Goal: Task Accomplishment & Management: Manage account settings

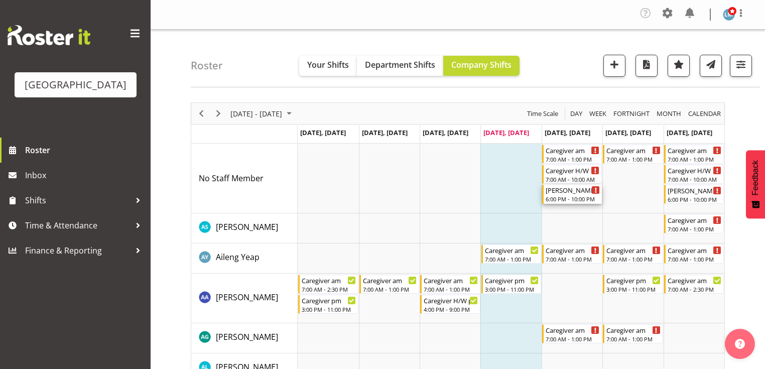
click at [566, 192] on div "[PERSON_NAME] 2 Help" at bounding box center [573, 190] width 54 height 10
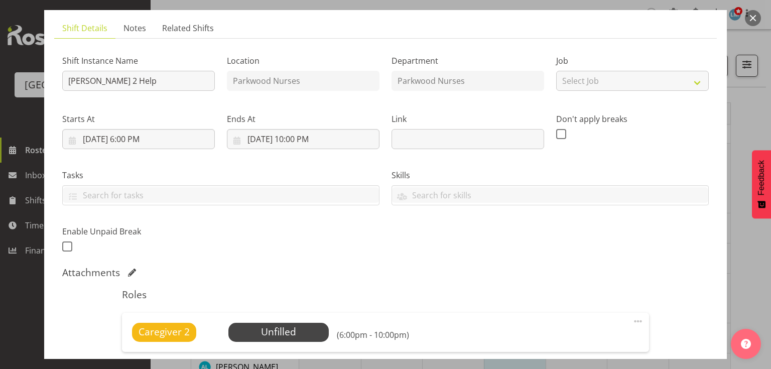
scroll to position [121, 0]
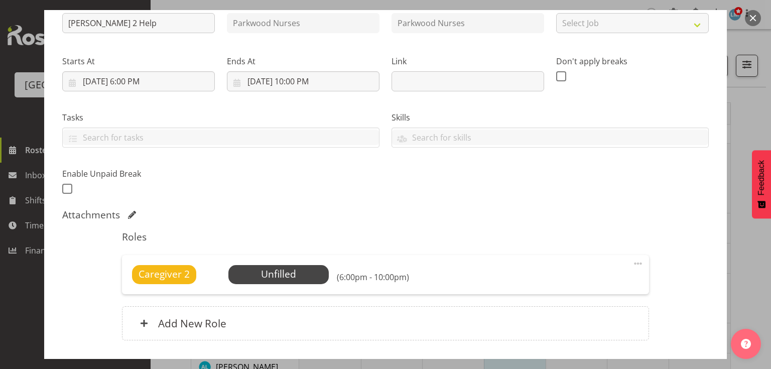
click at [633, 262] on span at bounding box center [638, 264] width 12 height 12
click at [553, 324] on link "Delete" at bounding box center [596, 324] width 96 height 18
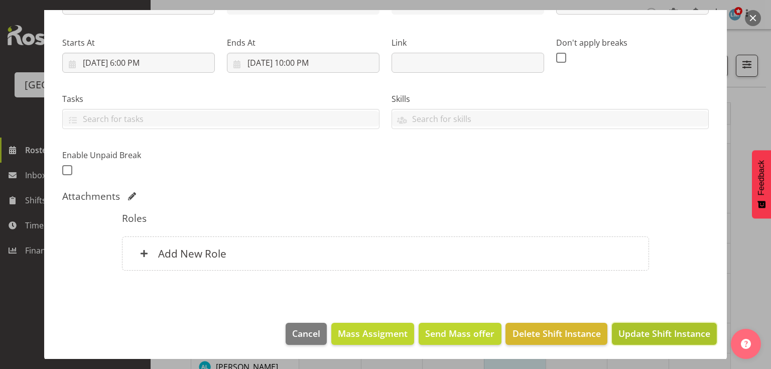
click at [647, 334] on span "Update Shift Instance" at bounding box center [665, 333] width 92 height 13
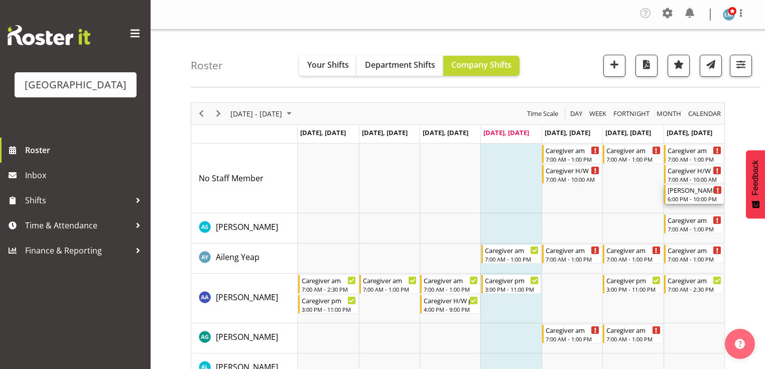
click at [682, 196] on div "6:00 PM - 10:00 PM" at bounding box center [695, 199] width 54 height 8
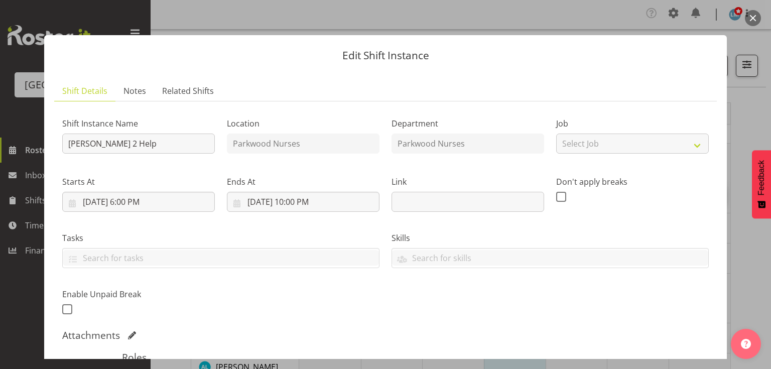
scroll to position [161, 0]
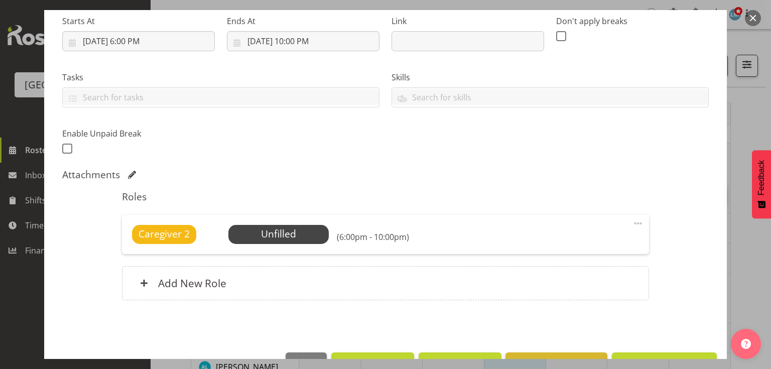
click at [633, 223] on span at bounding box center [638, 223] width 12 height 12
click at [563, 280] on link "Delete" at bounding box center [596, 284] width 96 height 18
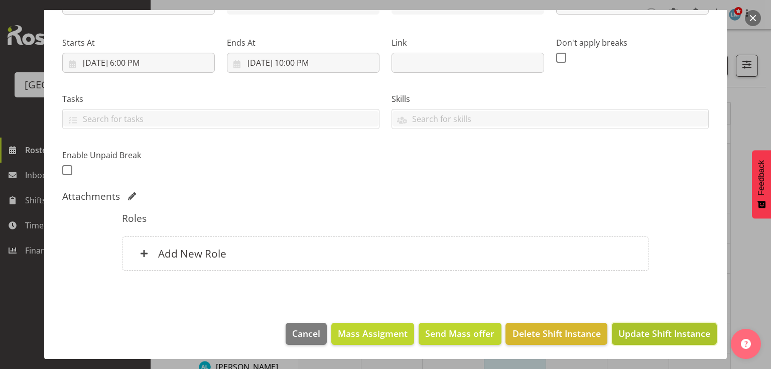
click at [645, 333] on span "Update Shift Instance" at bounding box center [665, 333] width 92 height 13
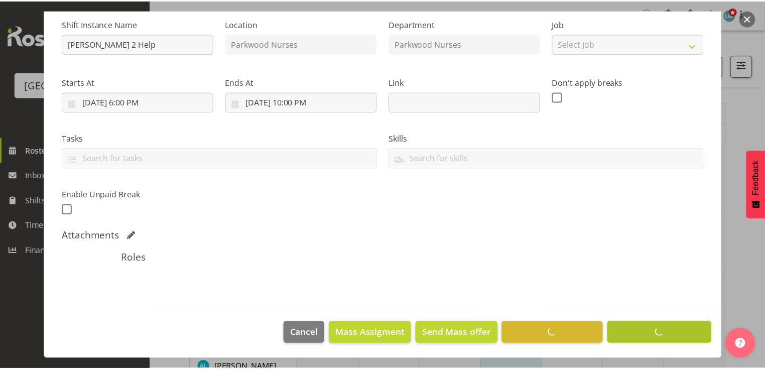
scroll to position [99, 0]
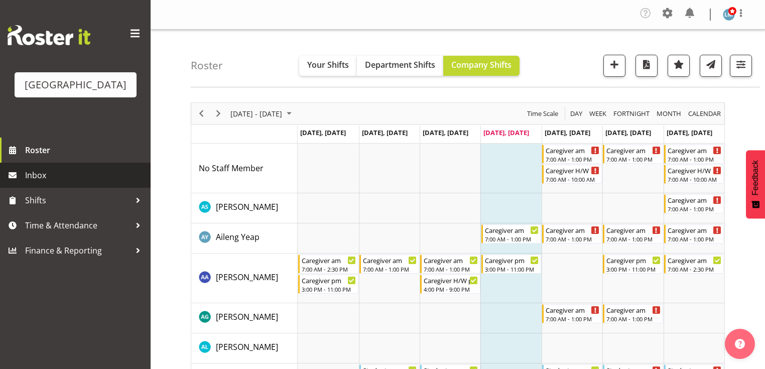
click at [45, 183] on span "Inbox" at bounding box center [85, 175] width 121 height 15
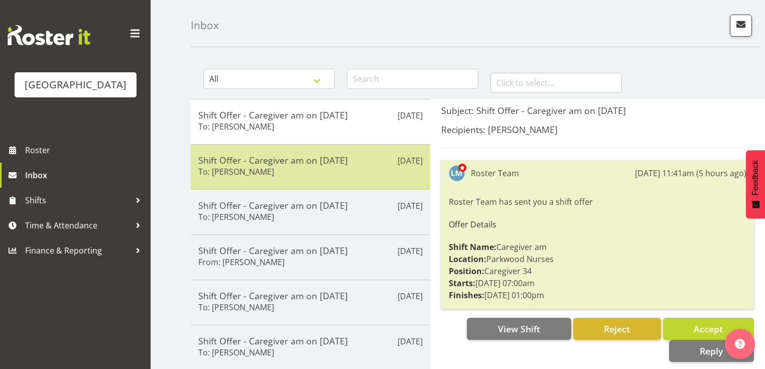
scroll to position [40, 0]
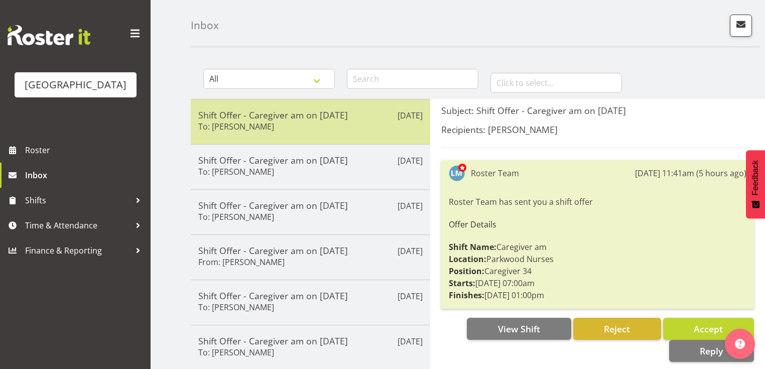
click at [339, 113] on h5 "Shift Offer - Caregiver am on [DATE]" at bounding box center [310, 114] width 224 height 11
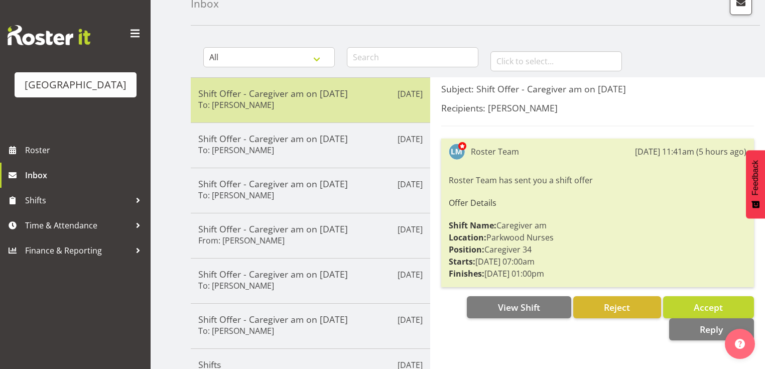
scroll to position [80, 0]
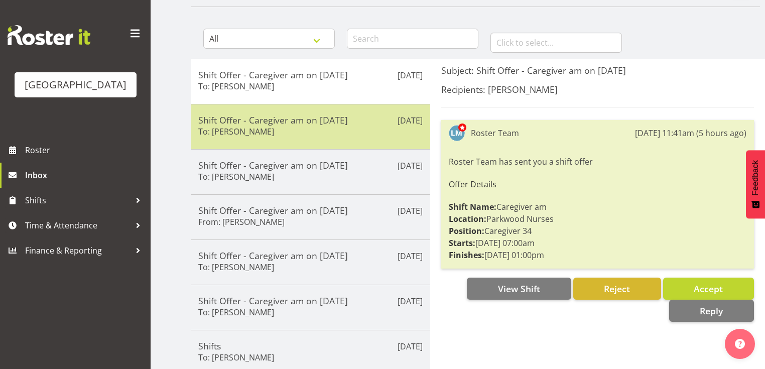
click at [341, 132] on div "Shift Offer - Caregiver am on 05/09/25 To: Bailey Potter" at bounding box center [310, 126] width 224 height 25
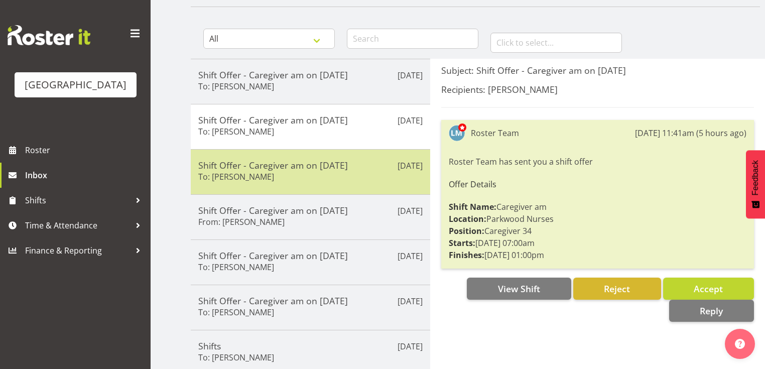
click at [350, 190] on div "Sep 4th Shift Offer - Caregiver am on 05/09/25 To: Ian Ramos" at bounding box center [311, 171] width 240 height 45
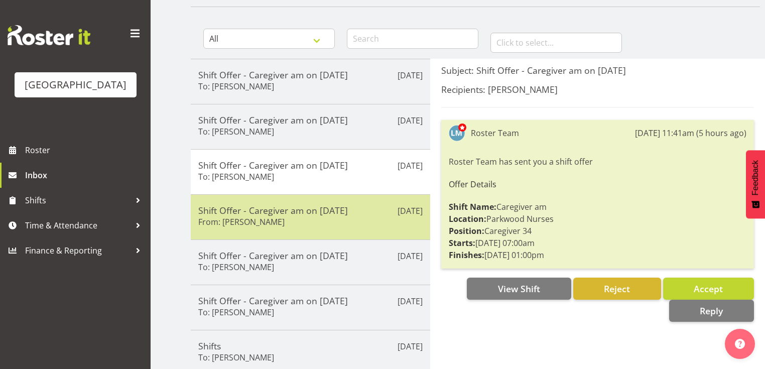
click at [358, 225] on div "Shift Offer - Caregiver am on 07/09/25 From: Tek Teikake" at bounding box center [310, 217] width 224 height 25
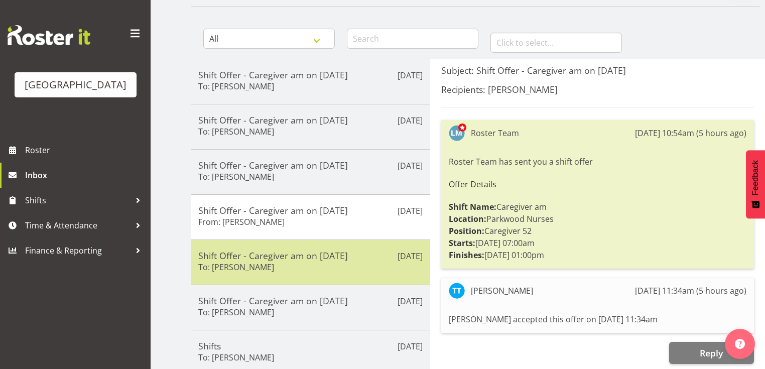
click at [376, 264] on div "Shift Offer - Caregiver am on 06/09/25 To: Abigail Savage" at bounding box center [310, 262] width 224 height 25
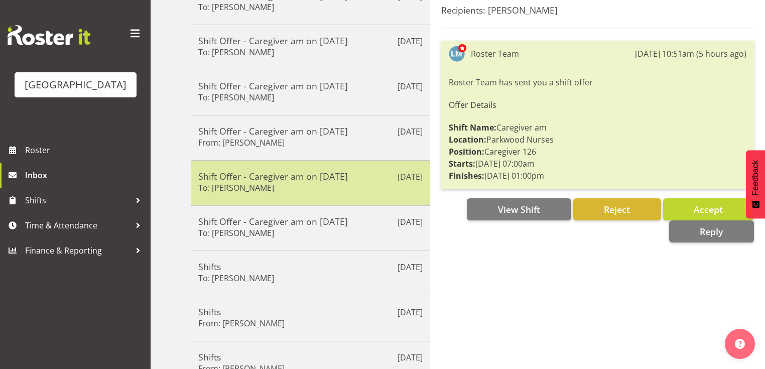
scroll to position [161, 0]
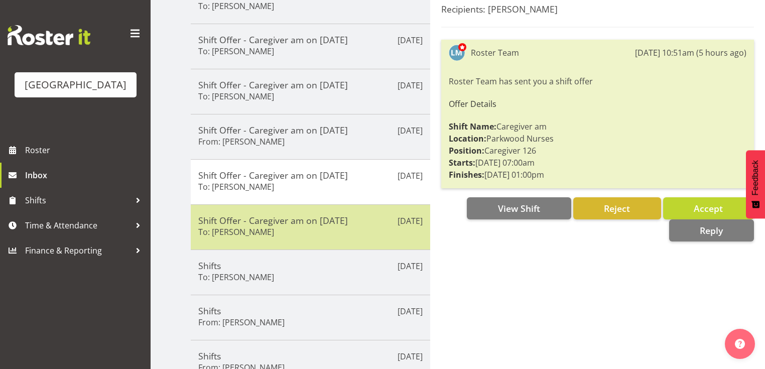
click at [371, 225] on div "Shift Offer - Caregiver am on 06/09/25 To: Bailey Potter" at bounding box center [310, 227] width 224 height 25
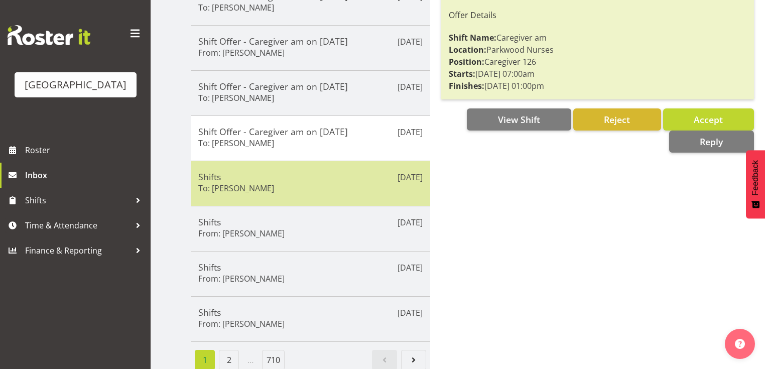
scroll to position [257, 0]
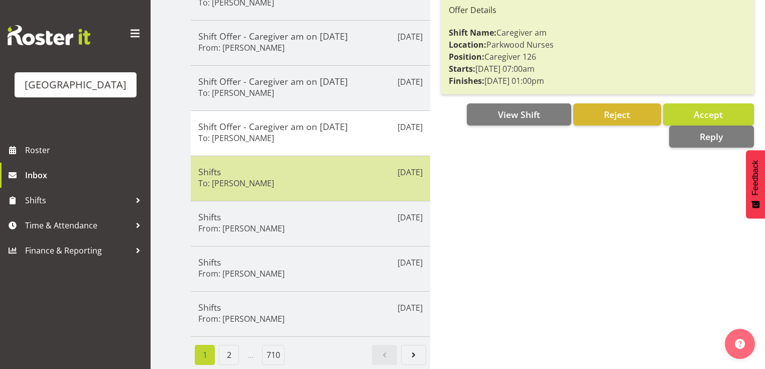
click at [345, 177] on div "Shifts To: Samah Aboud" at bounding box center [310, 178] width 224 height 25
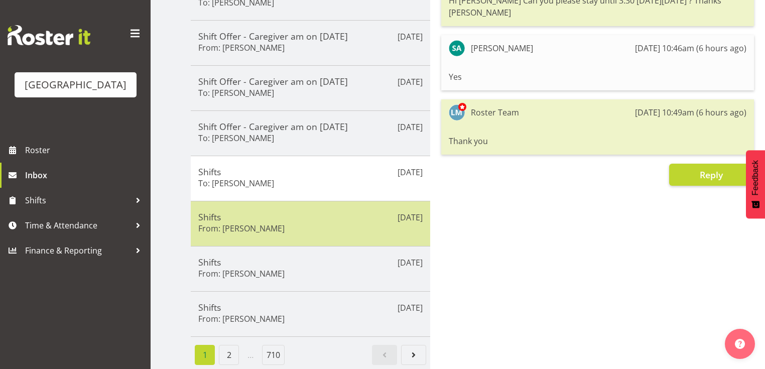
click at [336, 221] on div "Shifts From: Angela Hogendoorn" at bounding box center [310, 223] width 224 height 25
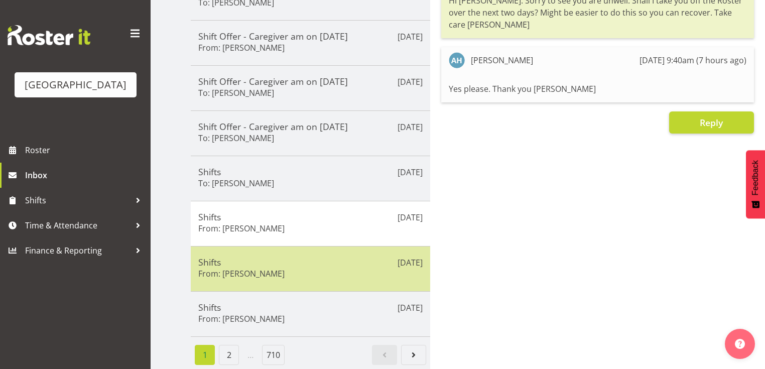
click at [339, 264] on div "Shifts From: Carolyn Winning" at bounding box center [310, 269] width 224 height 25
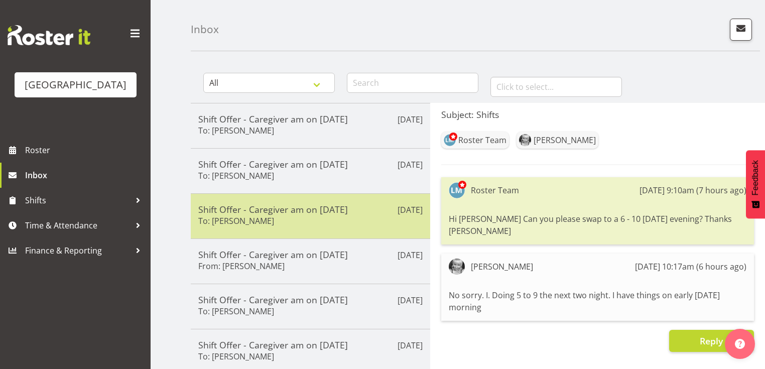
scroll to position [0, 0]
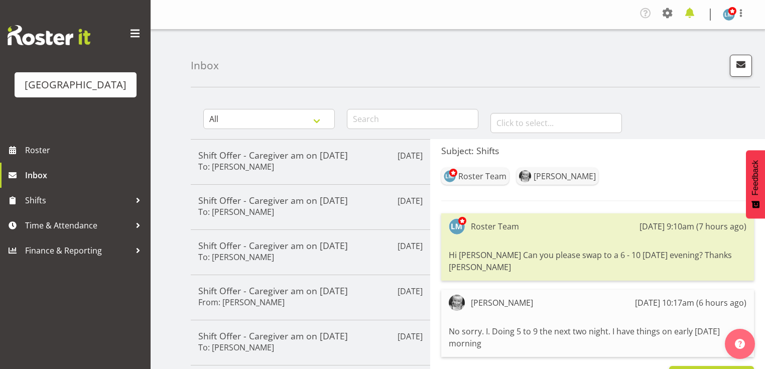
click at [689, 12] on span at bounding box center [690, 13] width 16 height 16
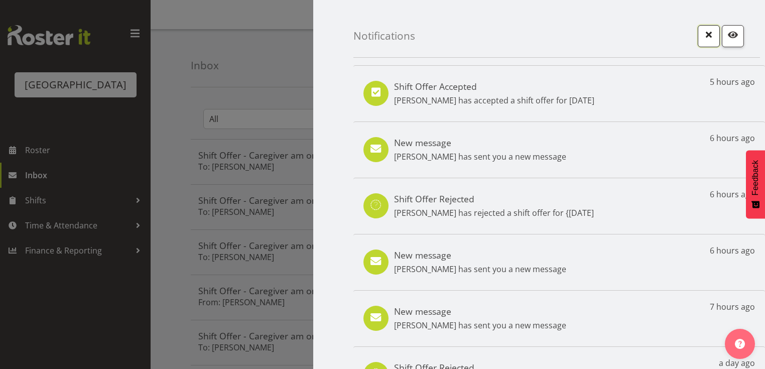
click at [702, 34] on span "button" at bounding box center [708, 34] width 13 height 13
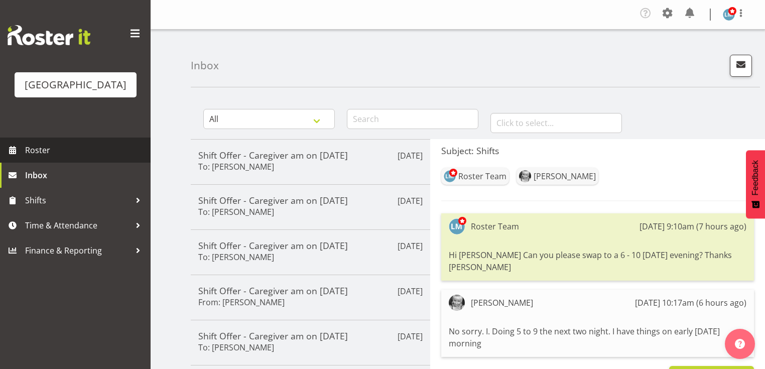
click at [50, 158] on span "Roster" at bounding box center [85, 150] width 121 height 15
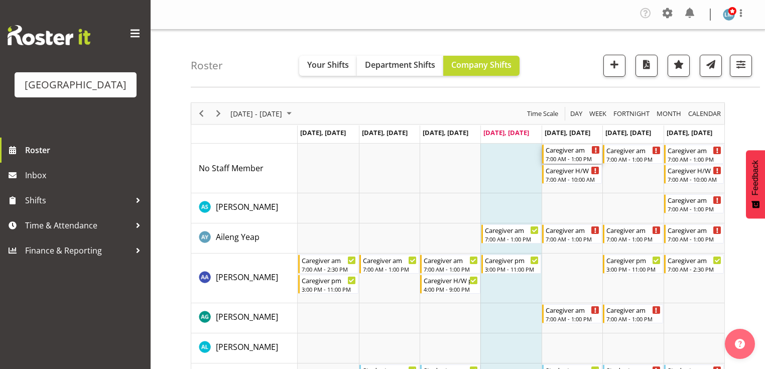
click at [555, 157] on div "7:00 AM - 1:00 PM" at bounding box center [573, 159] width 54 height 8
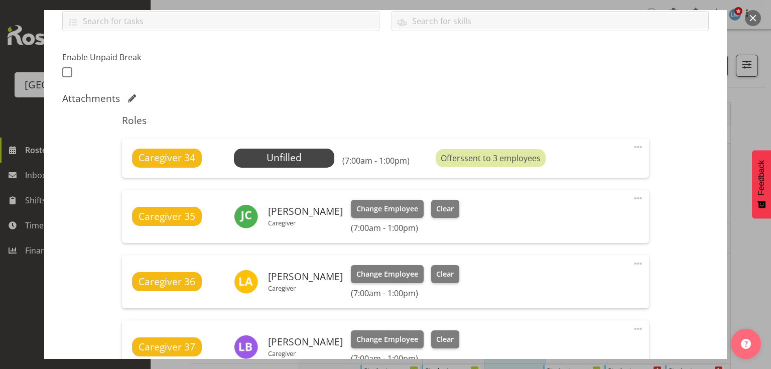
scroll to position [241, 0]
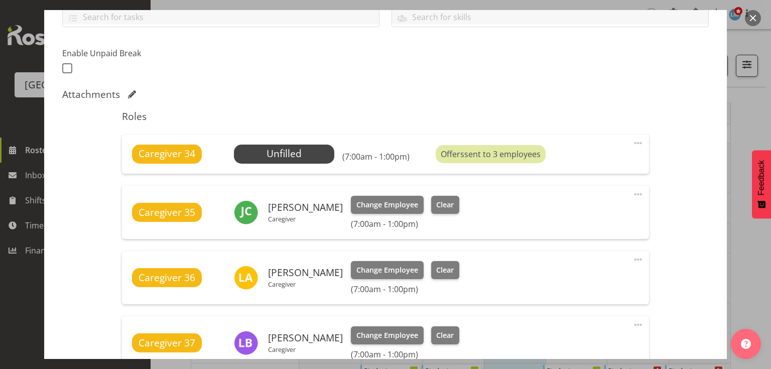
click at [754, 17] on button "button" at bounding box center [753, 18] width 16 height 16
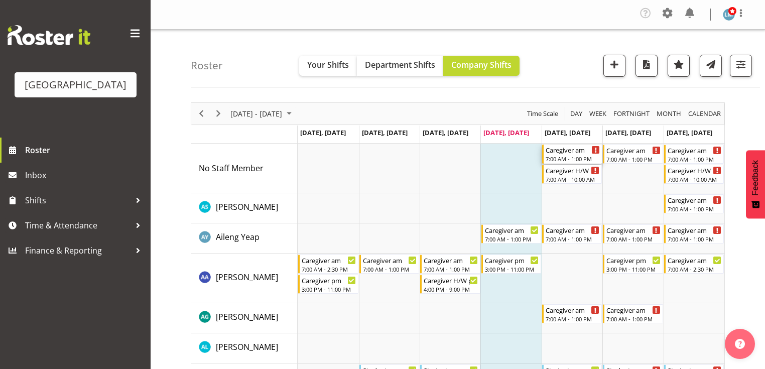
click at [563, 157] on div "7:00 AM - 1:00 PM" at bounding box center [573, 159] width 54 height 8
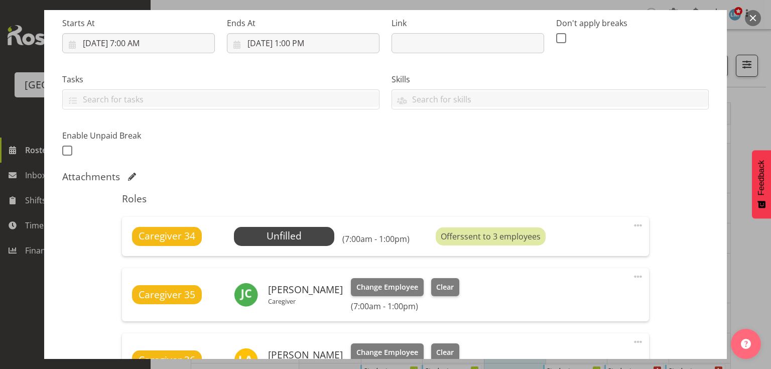
scroll to position [201, 0]
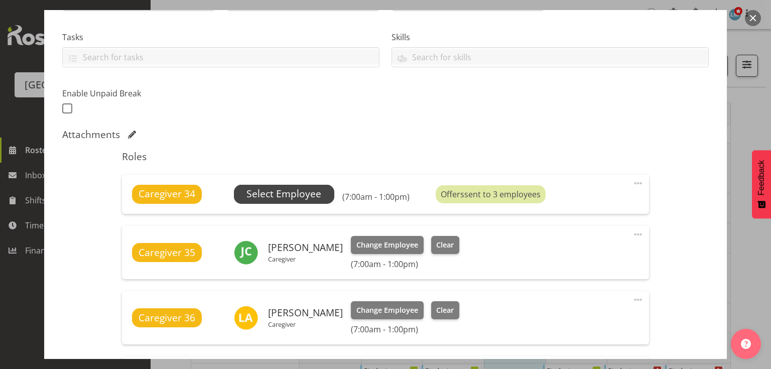
click at [249, 190] on span "Select Employee" at bounding box center [284, 194] width 75 height 15
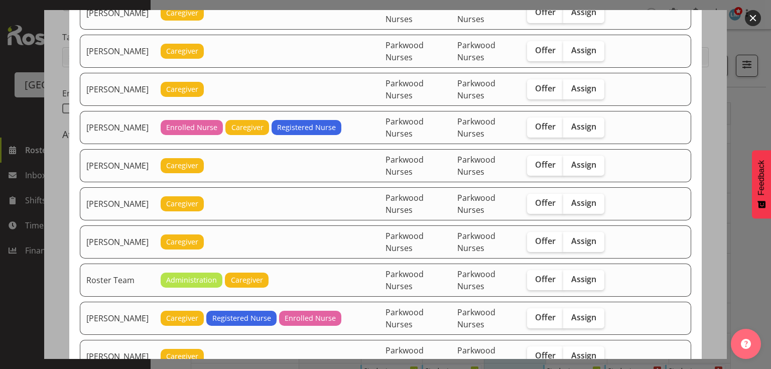
scroll to position [1125, 0]
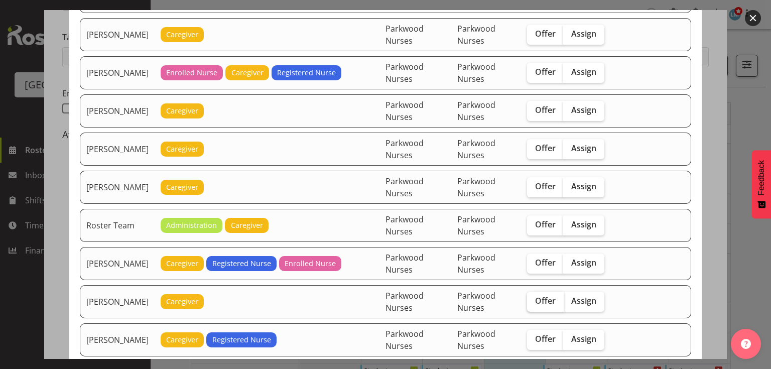
click at [547, 296] on span "Offer" at bounding box center [545, 301] width 21 height 10
click at [534, 298] on input "Offer" at bounding box center [530, 301] width 7 height 7
checkbox input "true"
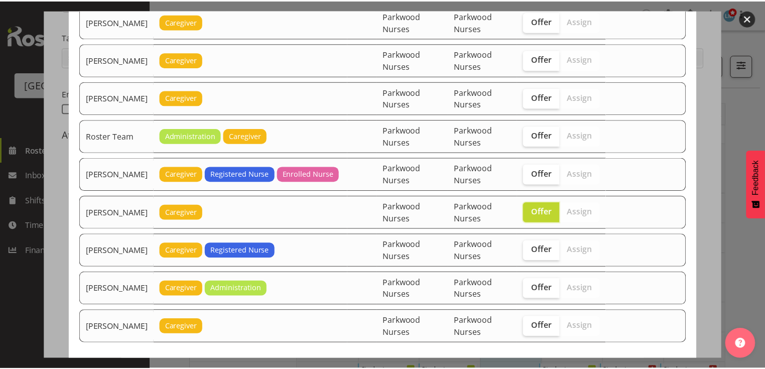
scroll to position [1257, 0]
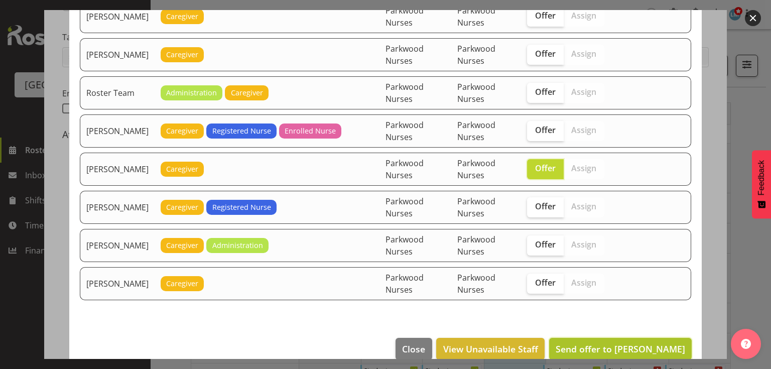
click at [603, 343] on span "Send offer to [PERSON_NAME]" at bounding box center [621, 349] width 130 height 12
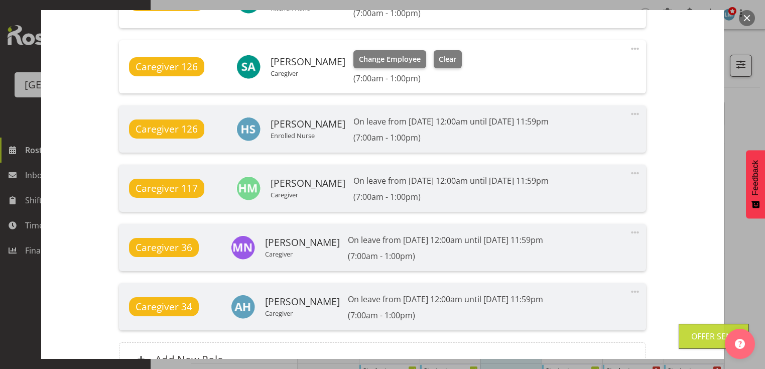
scroll to position [950, 0]
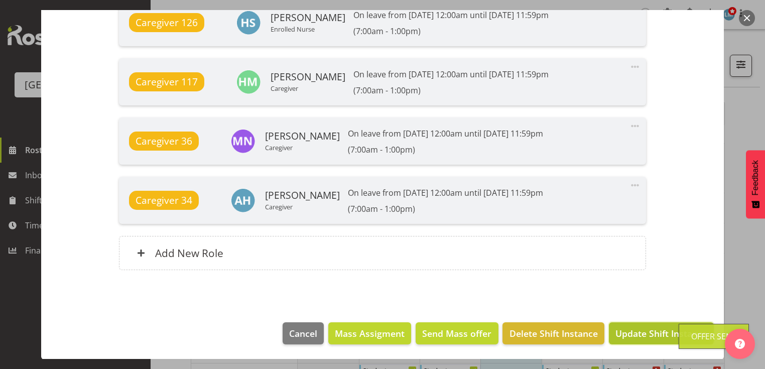
click at [638, 331] on span "Update Shift Instance" at bounding box center [662, 333] width 92 height 13
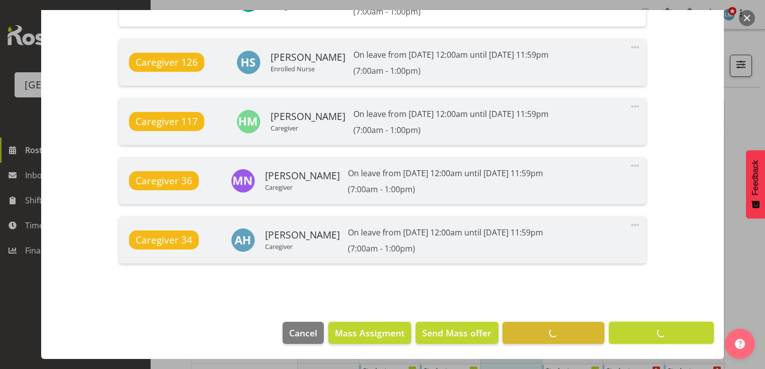
scroll to position [910, 0]
